Goal: Find specific page/section: Find specific page/section

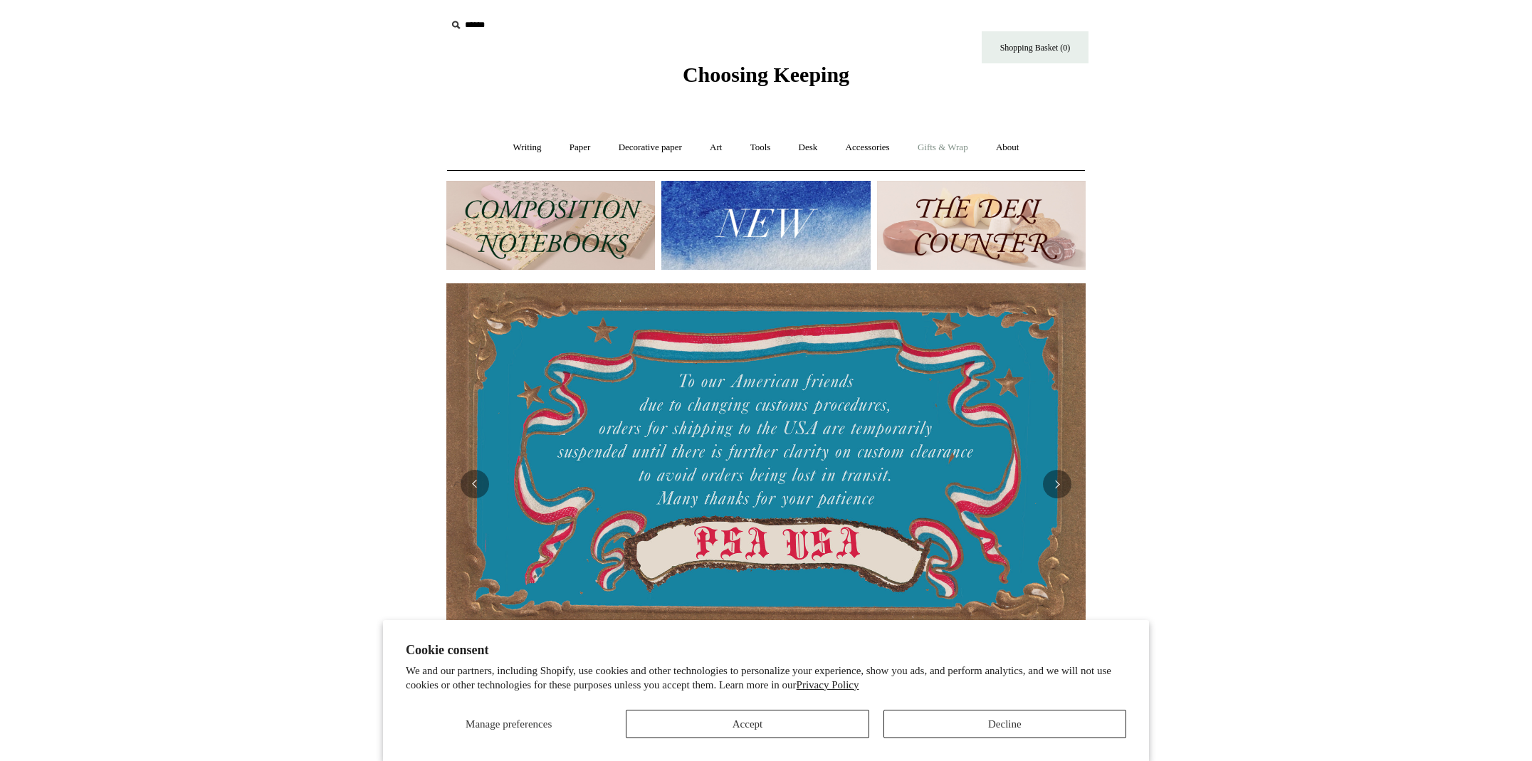
click at [957, 149] on link "Gifts & Wrap +" at bounding box center [943, 148] width 76 height 38
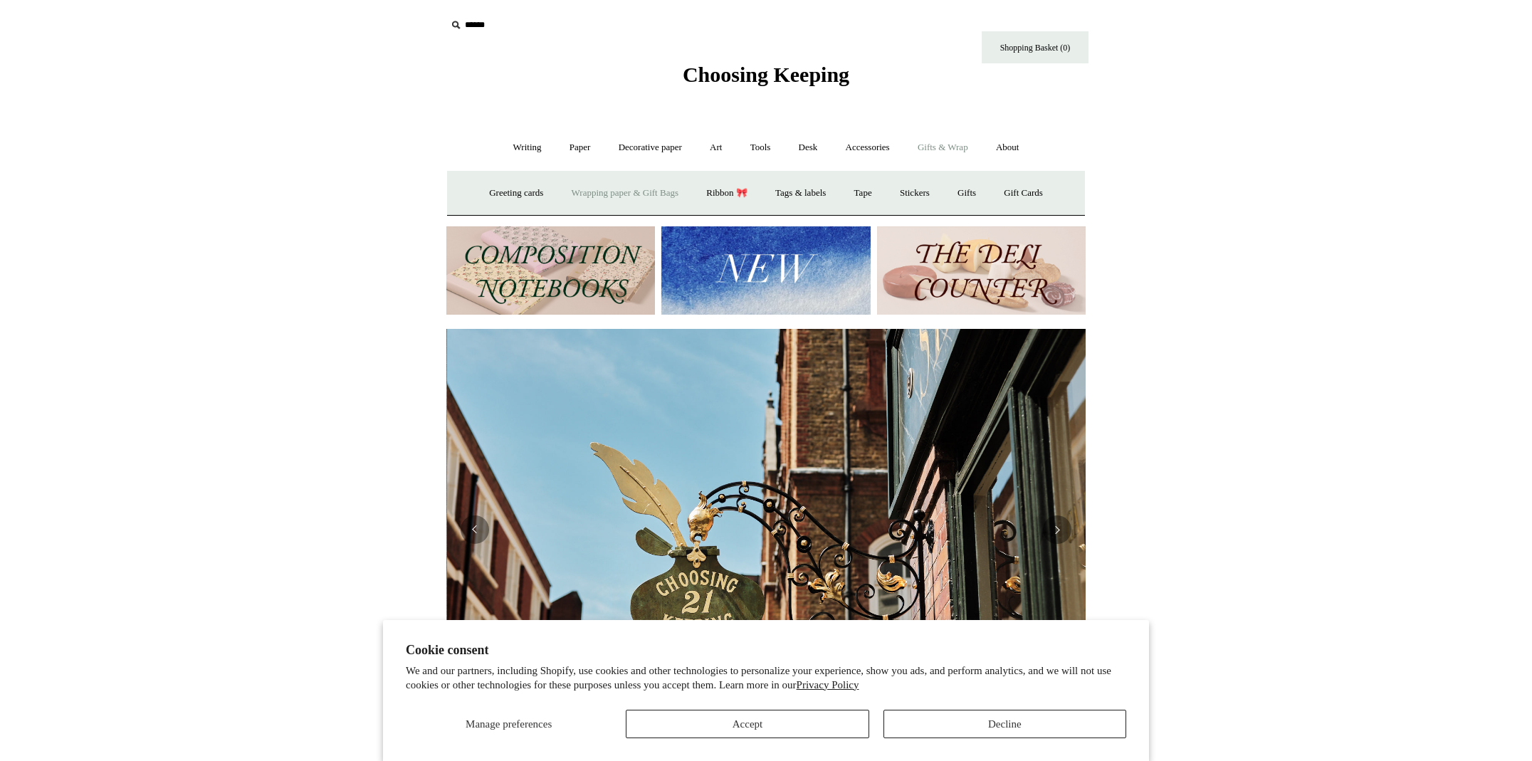
scroll to position [0, 639]
click at [514, 192] on link "Greeting cards +" at bounding box center [516, 193] width 80 height 38
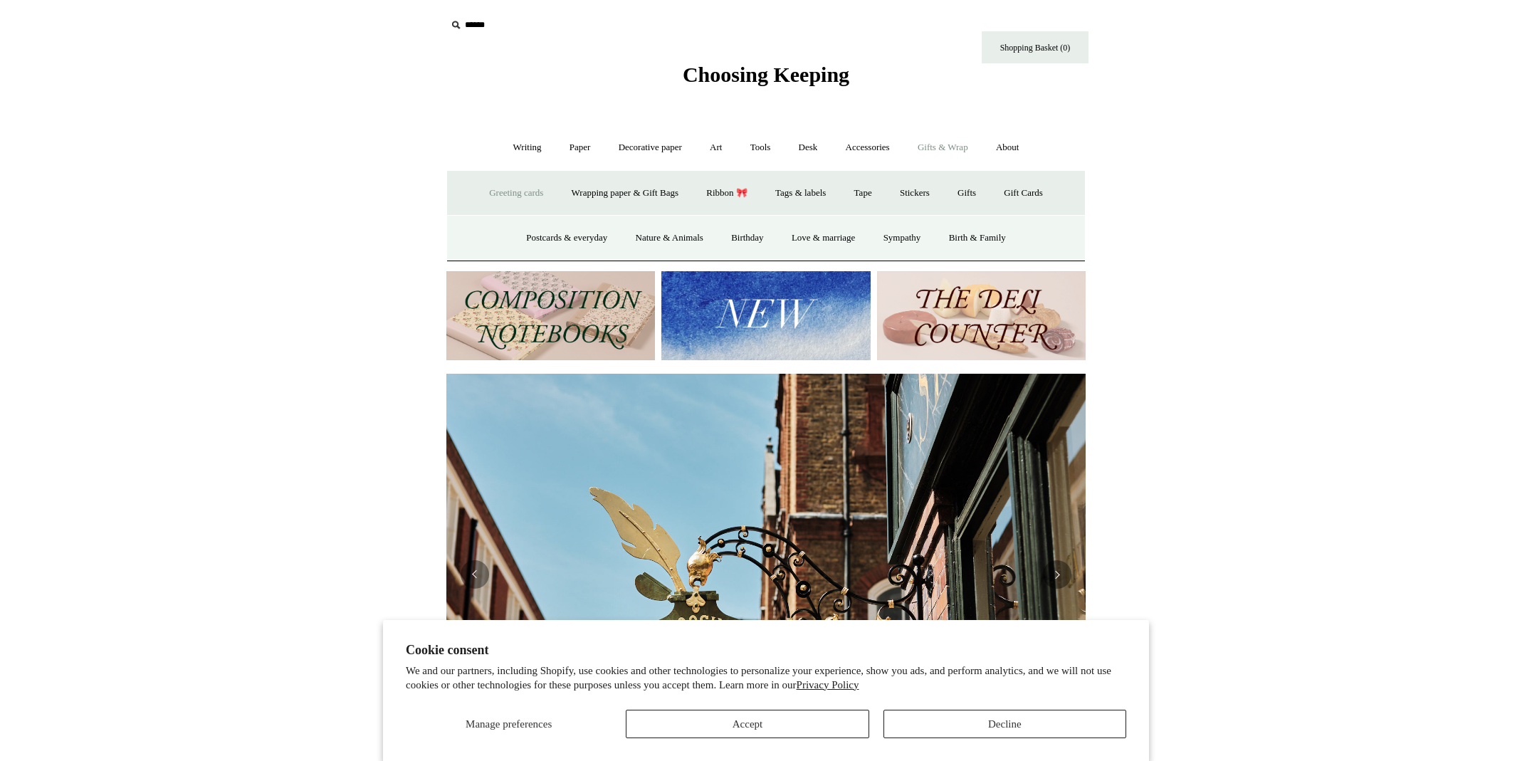
click at [730, 724] on button "Accept" at bounding box center [747, 724] width 243 height 28
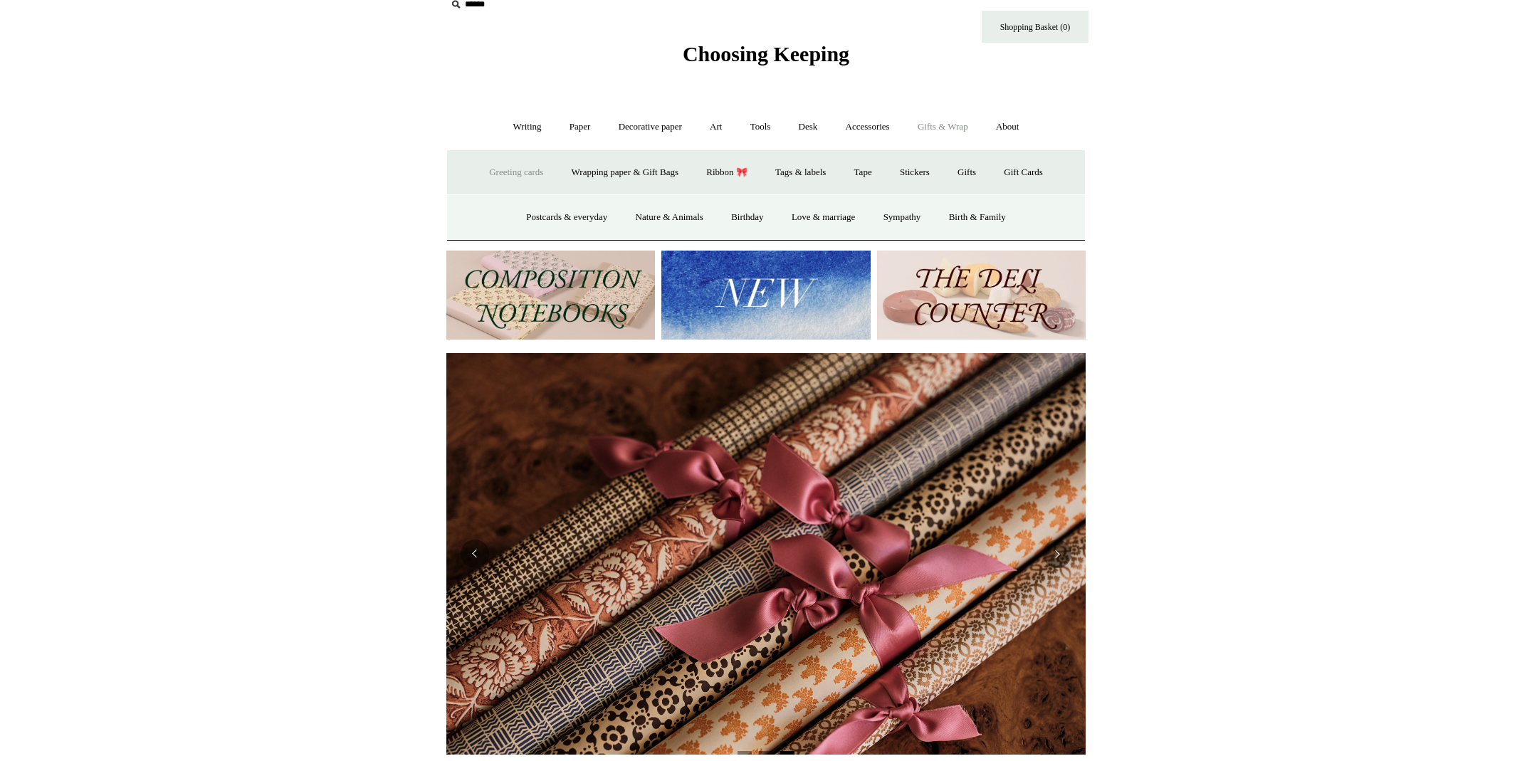
scroll to position [12, 0]
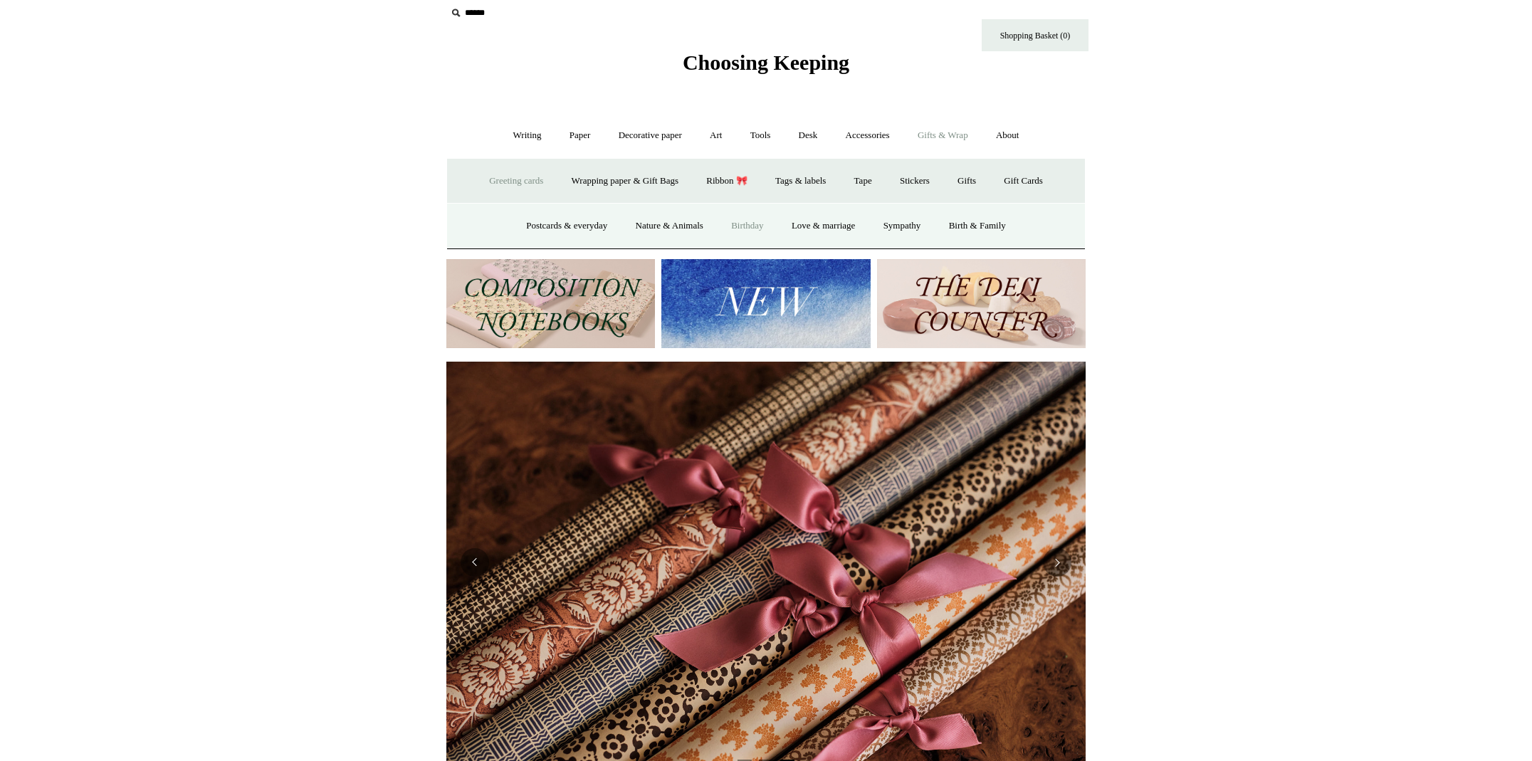
click at [741, 224] on link "Birthday" at bounding box center [747, 226] width 58 height 38
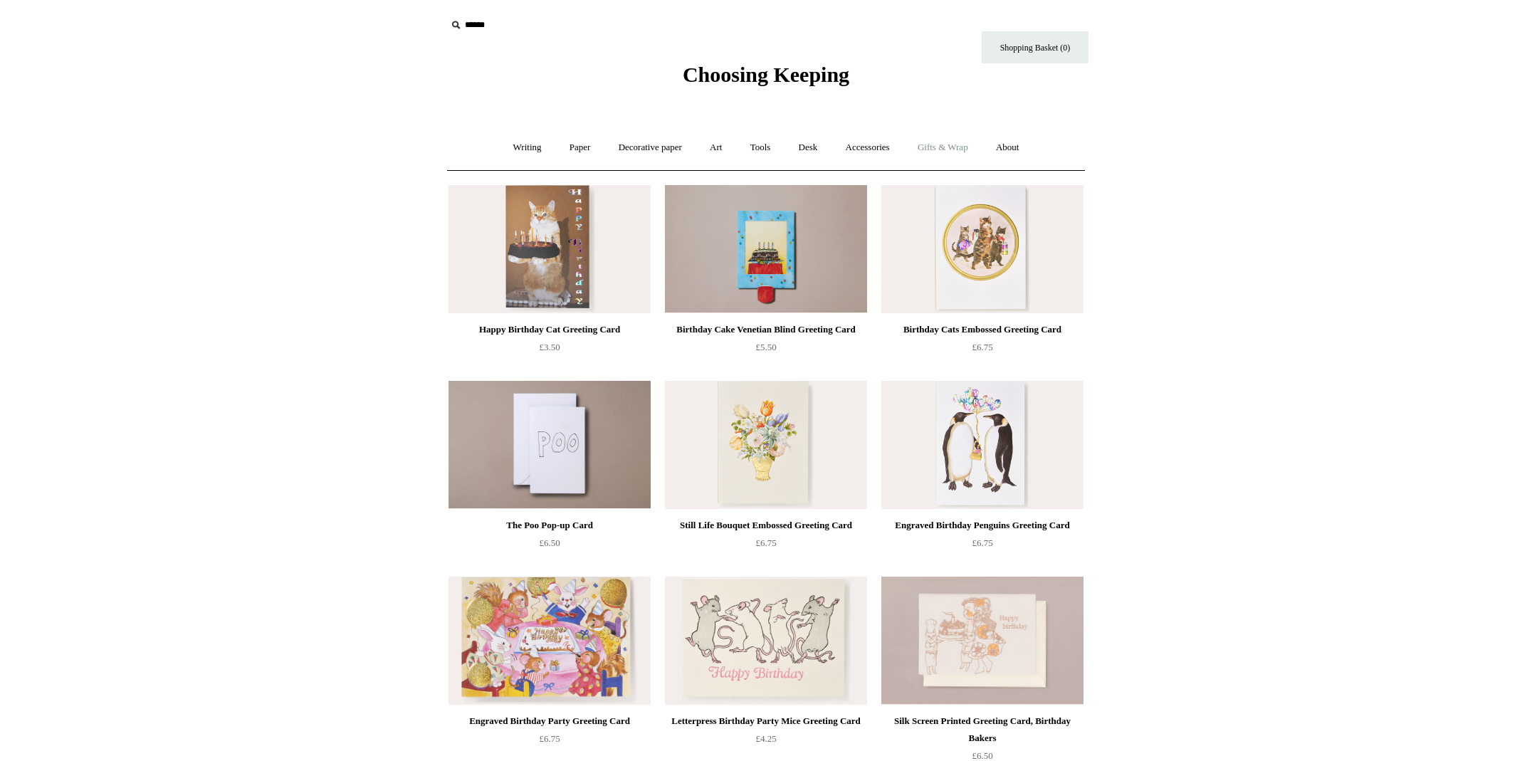
click at [945, 145] on link "Gifts & Wrap +" at bounding box center [943, 148] width 76 height 38
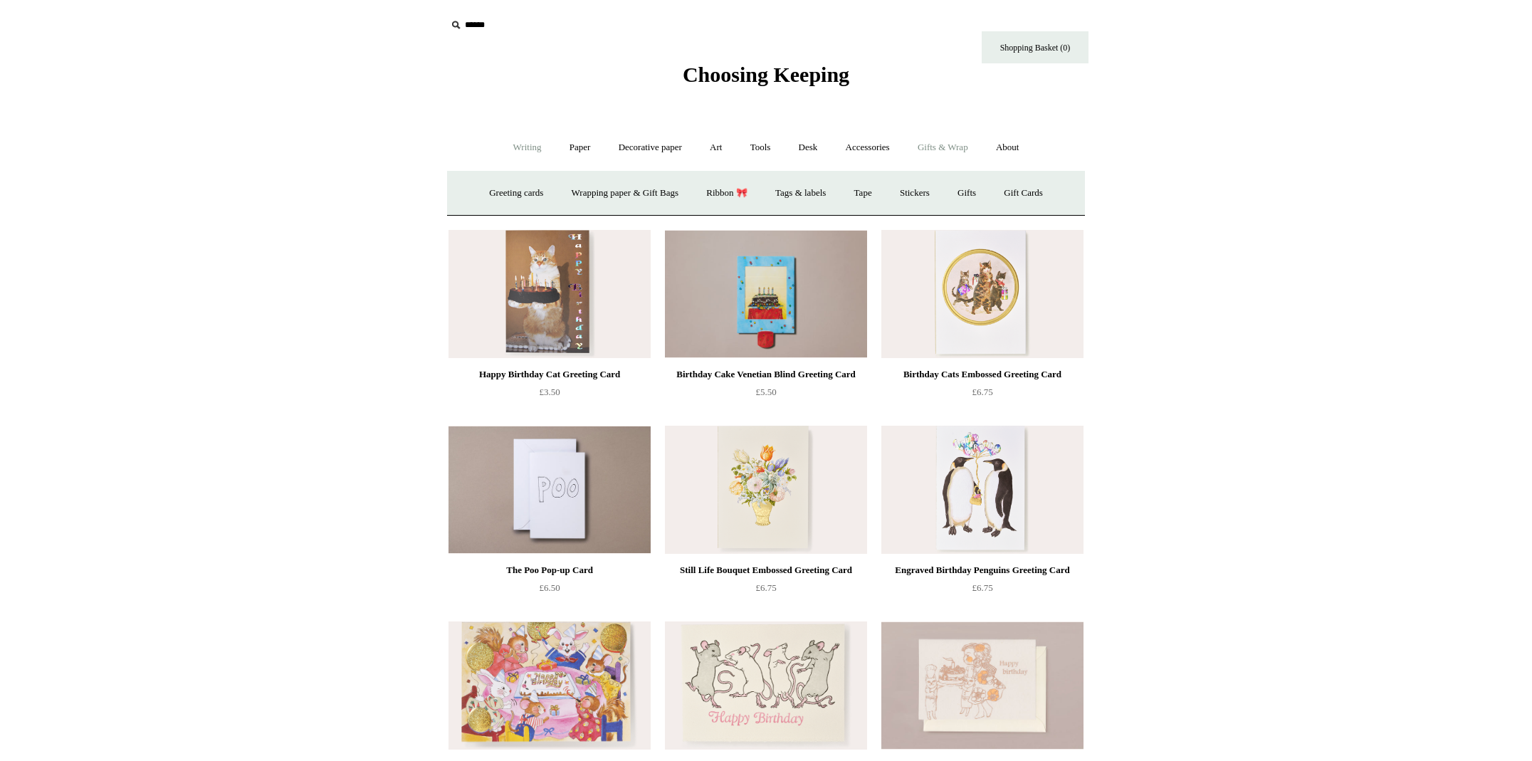
click at [503, 143] on link "Writing +" at bounding box center [527, 148] width 54 height 38
click at [801, 142] on link "Desk +" at bounding box center [808, 148] width 45 height 38
click at [839, 192] on link "Desk Accessories" at bounding box center [826, 193] width 90 height 38
